Goal: Navigation & Orientation: Find specific page/section

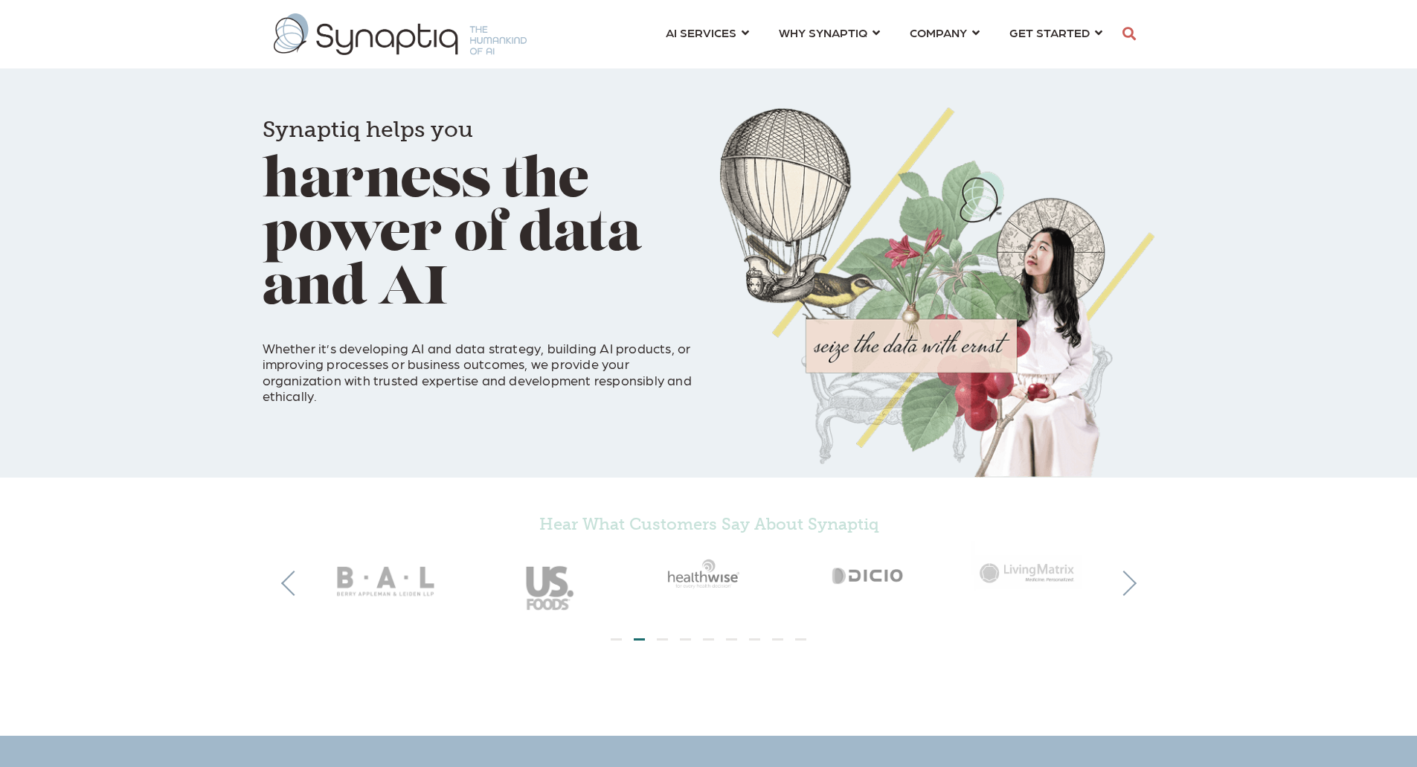
click at [189, 509] on div "Hear What Customers Say About Synaptiq" at bounding box center [708, 569] width 1417 height 184
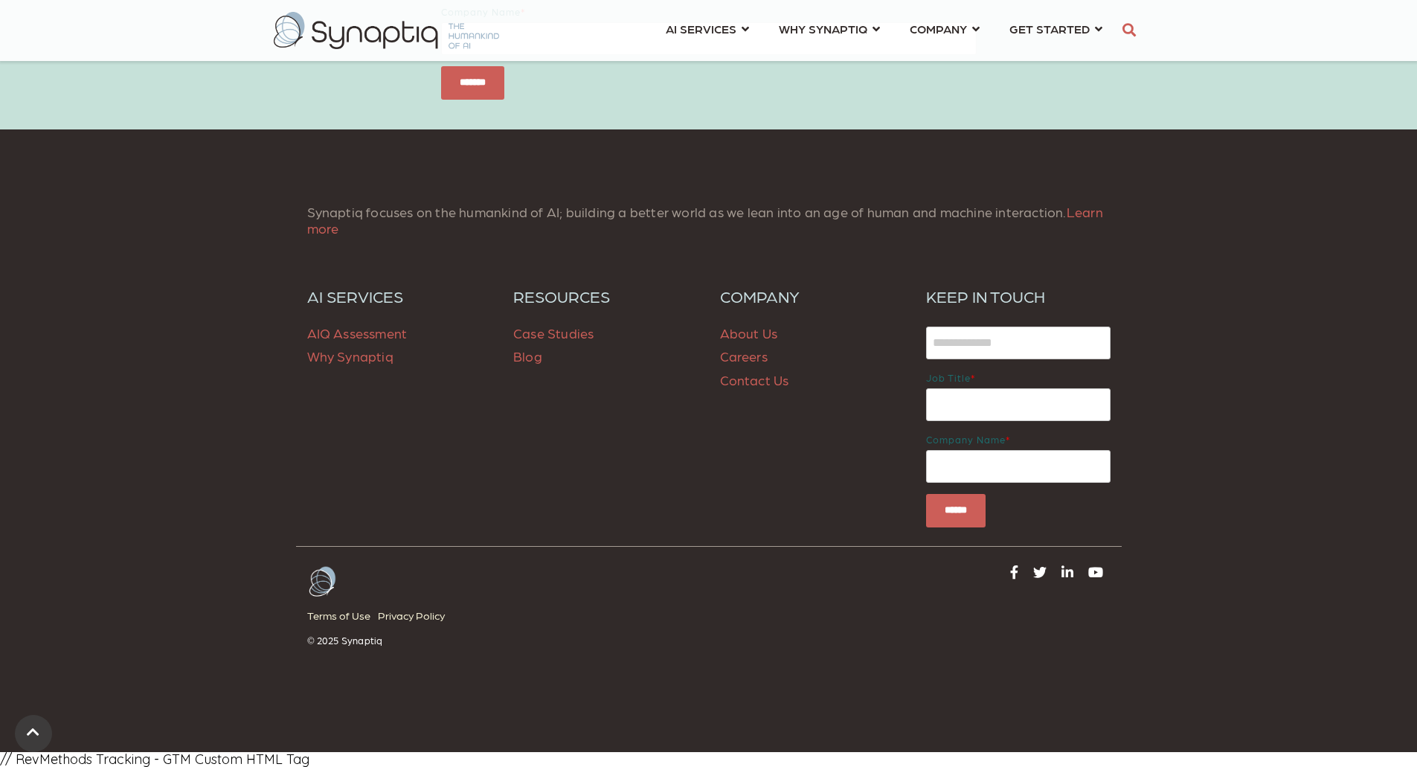
scroll to position [2027, 0]
click at [746, 335] on link "About Us" at bounding box center [749, 332] width 58 height 16
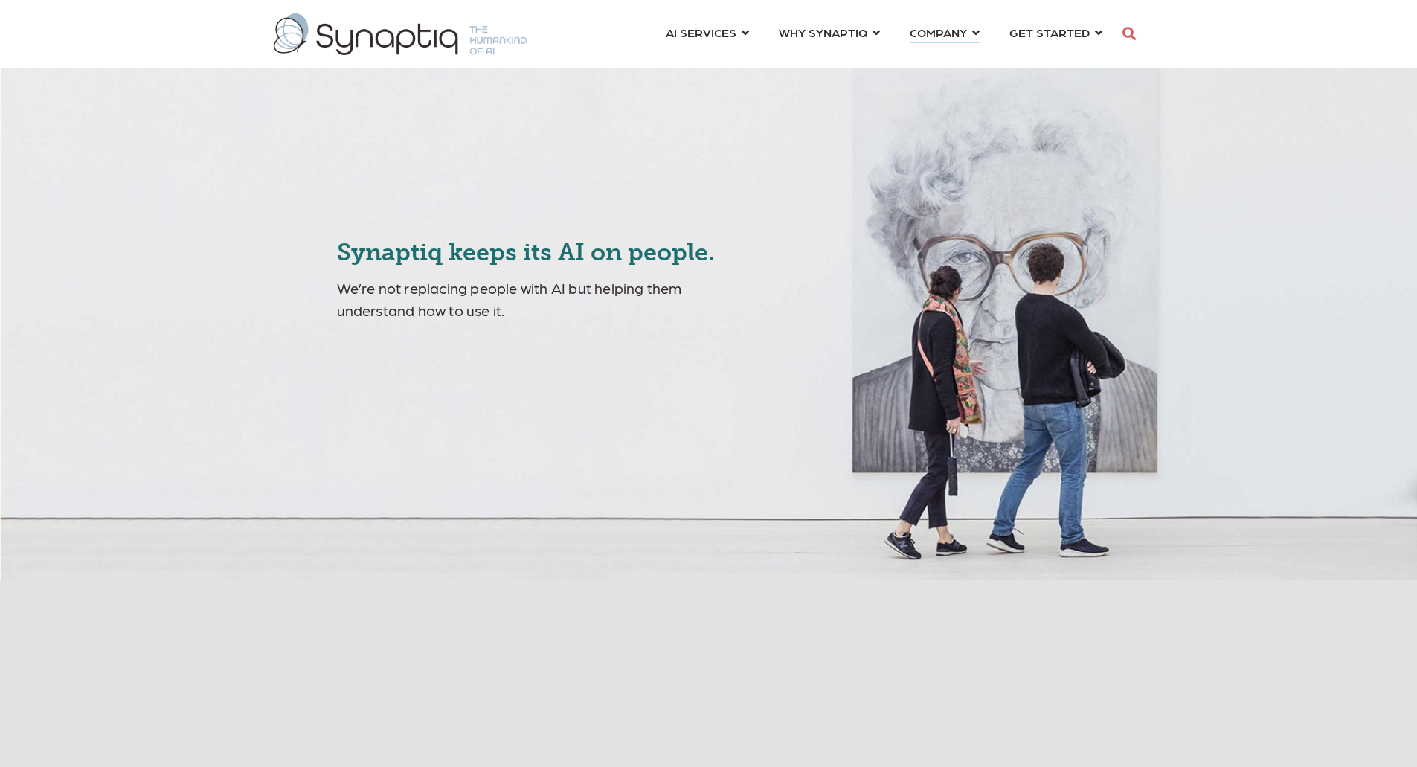
scroll to position [0, 7]
drag, startPoint x: 357, startPoint y: 99, endPoint x: 119, endPoint y: -84, distance: 300.2
